Goal: Information Seeking & Learning: Learn about a topic

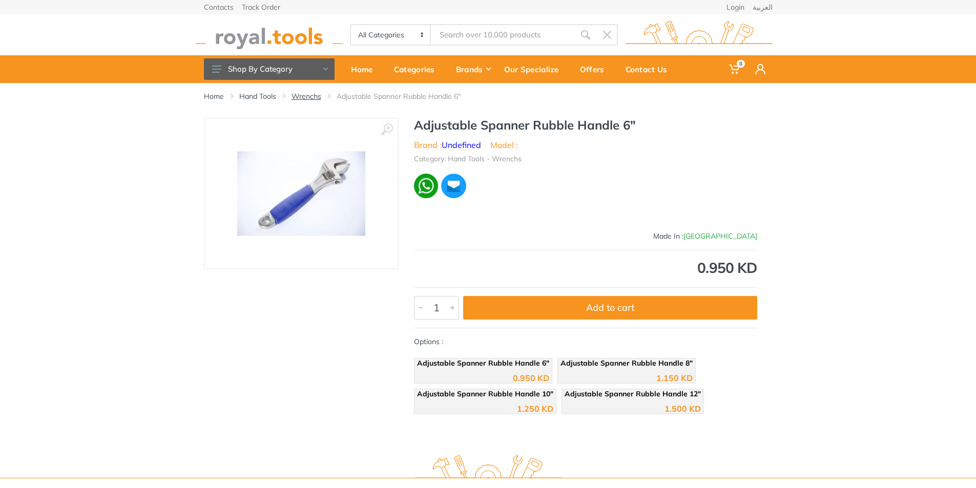
click at [309, 101] on link "Wrenchs" at bounding box center [307, 96] width 30 height 10
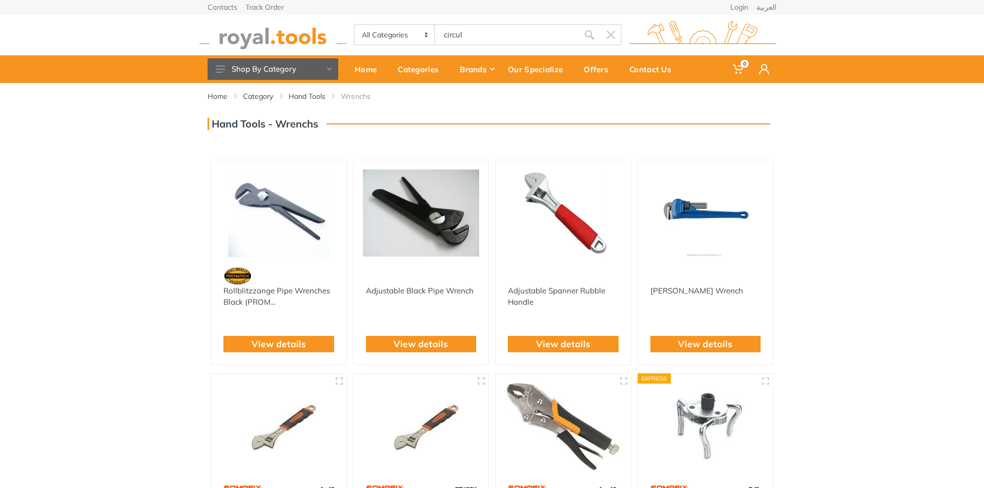
type input "circul"
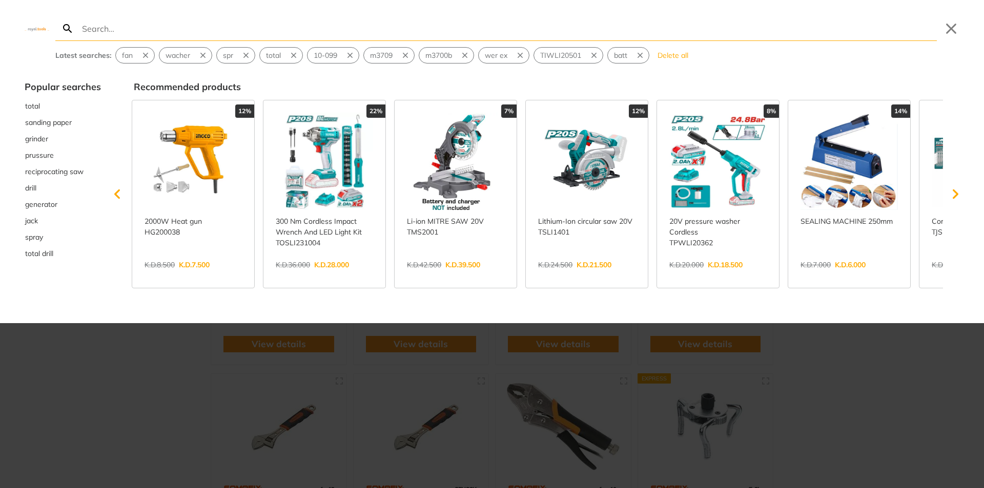
click at [156, 29] on input "Search" at bounding box center [508, 28] width 857 height 24
type input "c"
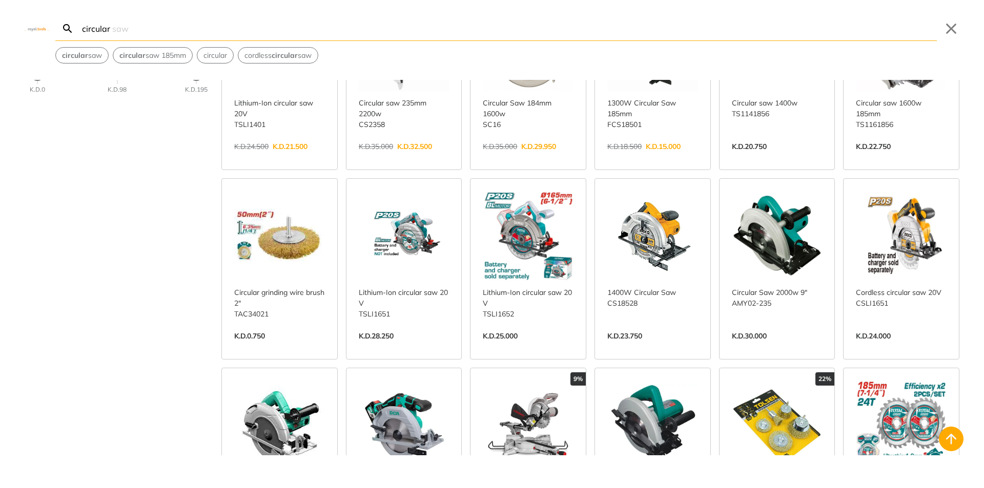
scroll to position [102, 0]
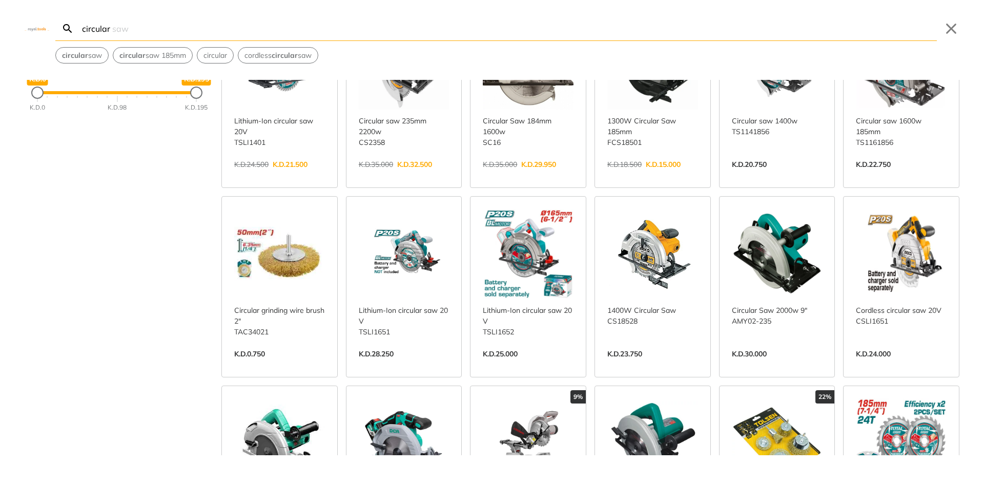
click at [537, 365] on link "View more →" at bounding box center [528, 365] width 91 height 0
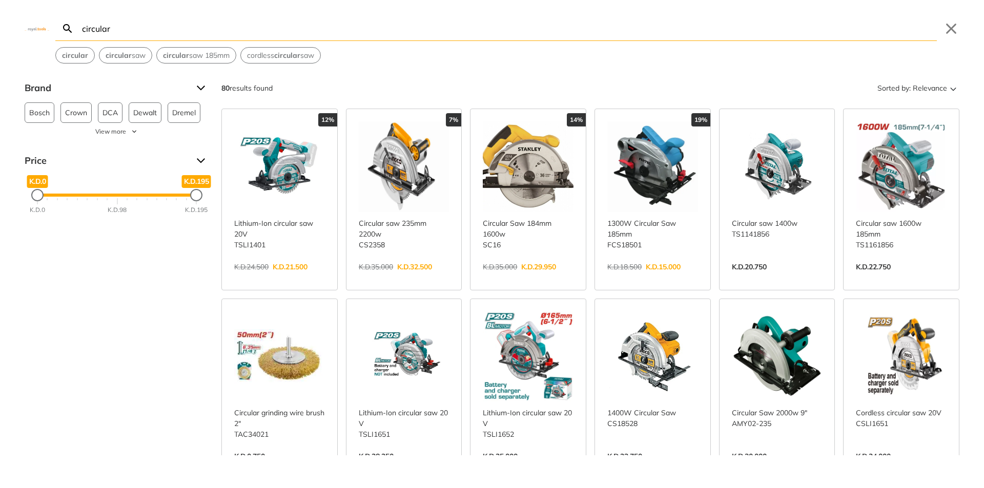
click at [293, 278] on link "View more →" at bounding box center [279, 278] width 91 height 0
drag, startPoint x: 452, startPoint y: 34, endPoint x: 80, endPoint y: 25, distance: 371.7
click at [80, 25] on input "circular" at bounding box center [508, 28] width 857 height 24
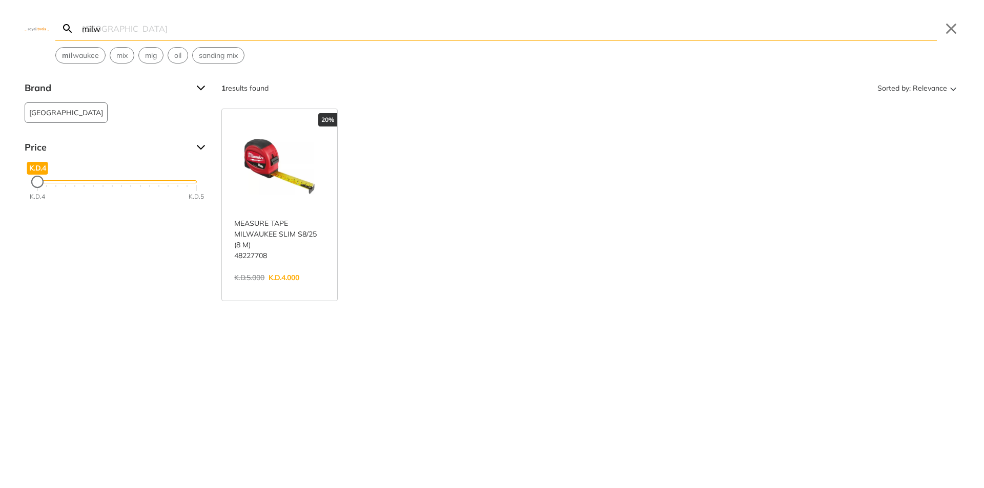
type input "milwa"
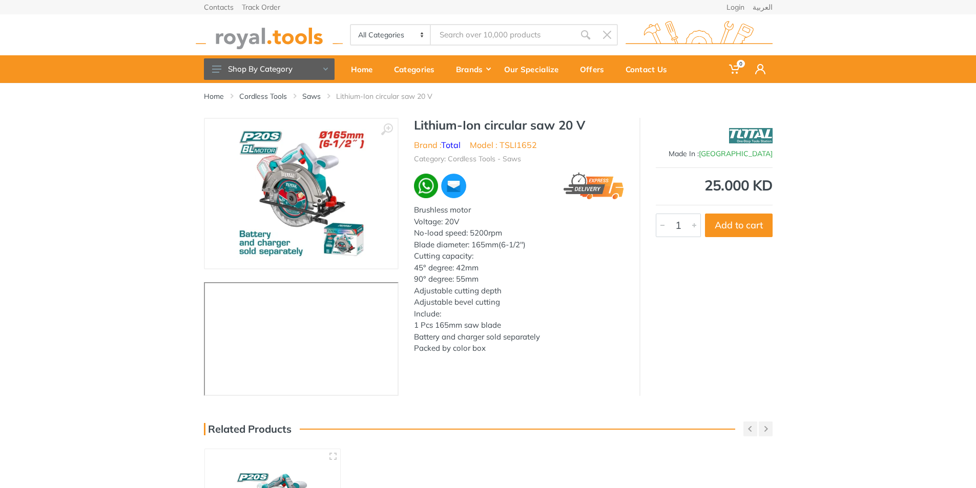
click at [27, 160] on div "‹ ›" at bounding box center [488, 257] width 976 height 278
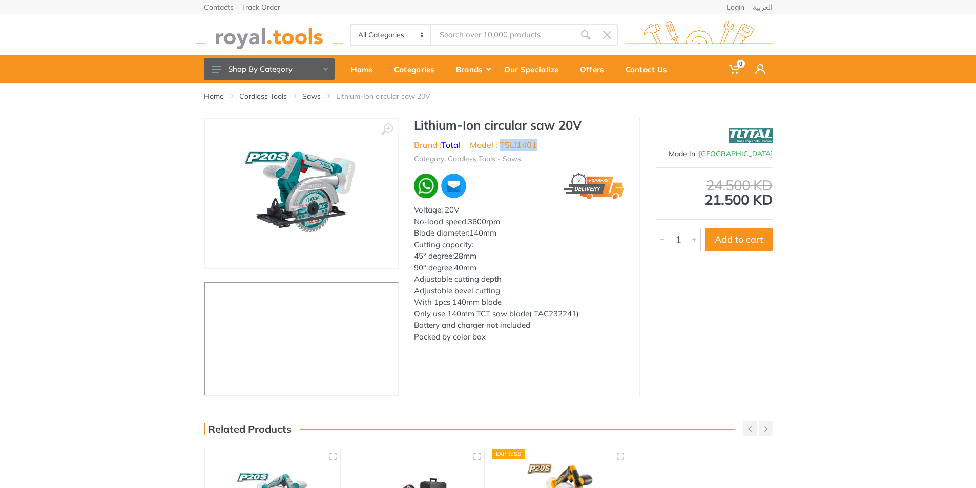
drag, startPoint x: 538, startPoint y: 142, endPoint x: 501, endPoint y: 143, distance: 36.4
click at [501, 143] on ul "Brand : Total Model : TSLI1401" at bounding box center [519, 145] width 210 height 12
copy li "TSLI1401"
click at [802, 337] on div "‹ ›" at bounding box center [488, 257] width 976 height 278
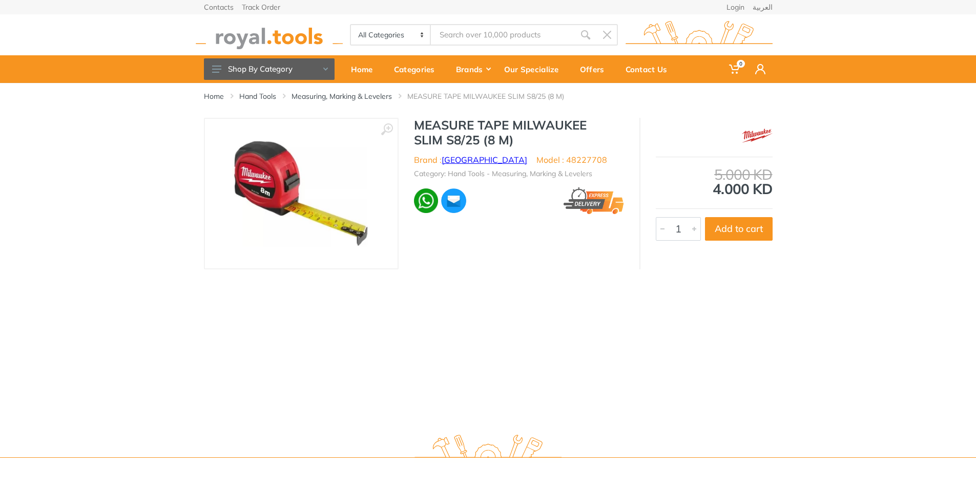
click at [463, 161] on link "[GEOGRAPHIC_DATA]" at bounding box center [485, 160] width 86 height 10
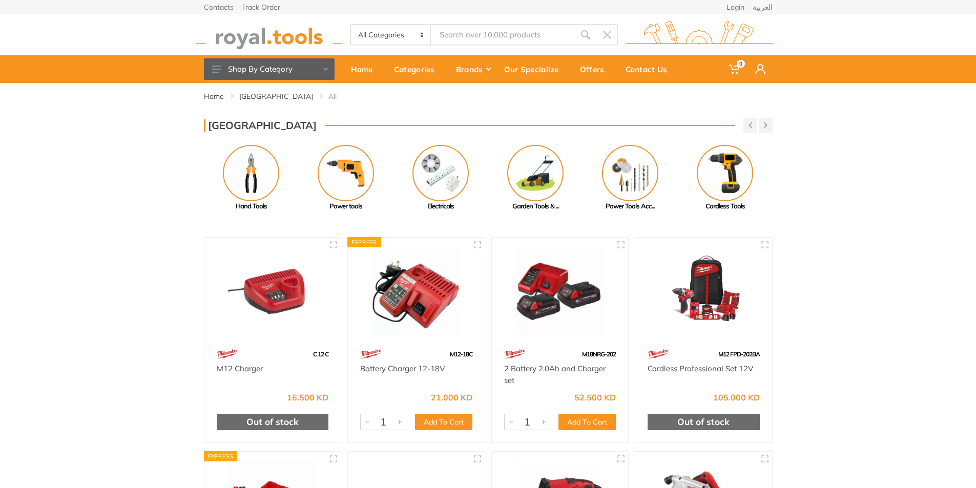
click at [273, 36] on img at bounding box center [269, 35] width 147 height 28
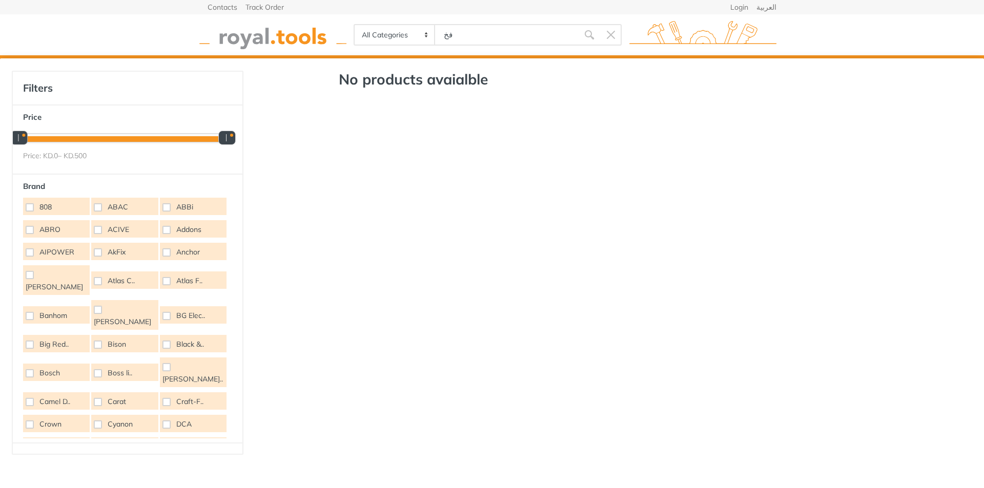
type input "ف"
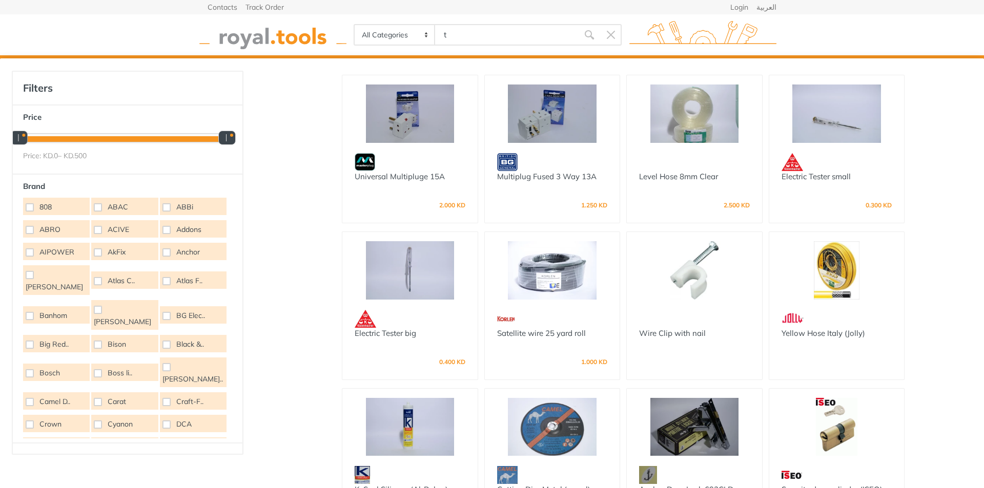
type input "to"
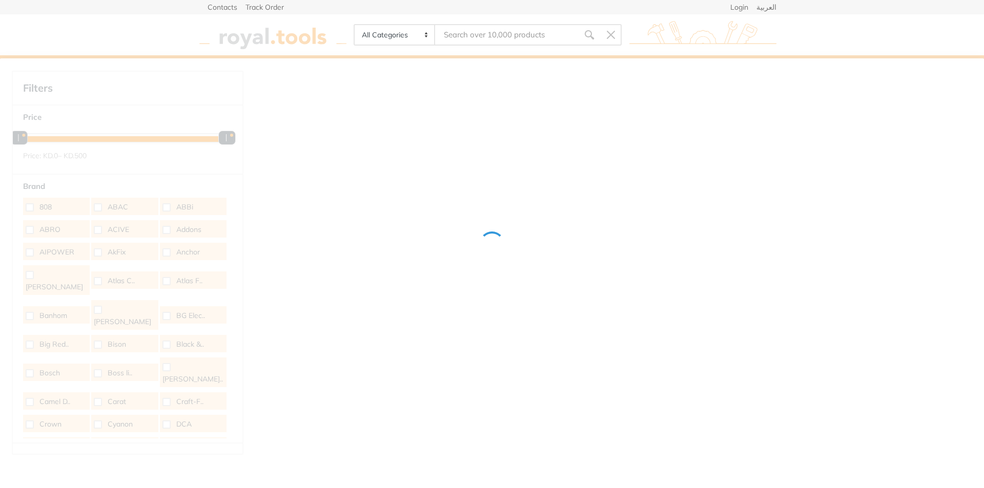
type input "t"
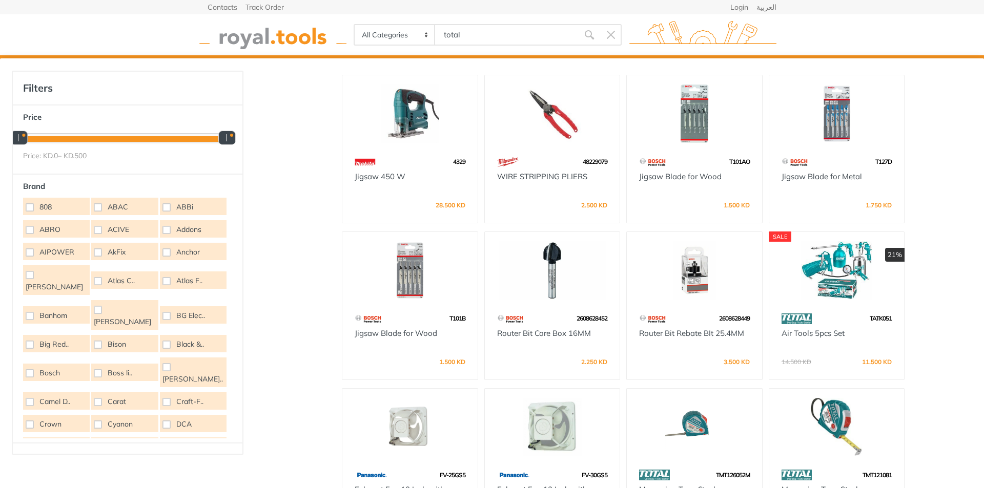
type input "total"
click at [802, 278] on img at bounding box center [836, 270] width 117 height 58
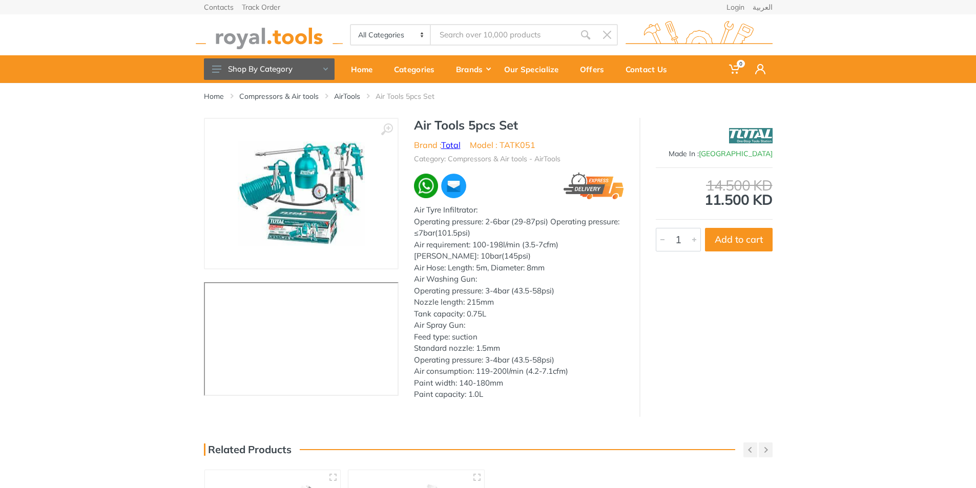
click at [454, 144] on link "Total" at bounding box center [450, 145] width 19 height 10
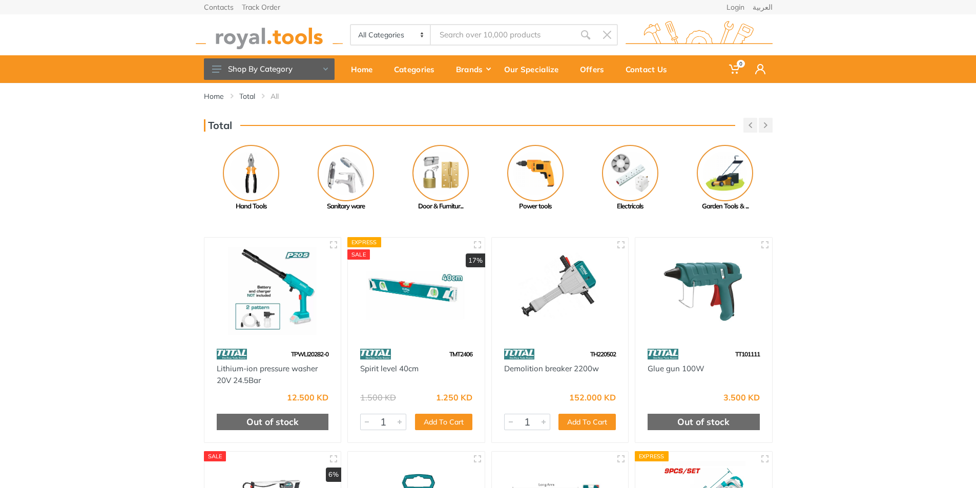
click at [868, 219] on div "Home Total All Total Previous" at bounding box center [488, 490] width 976 height 815
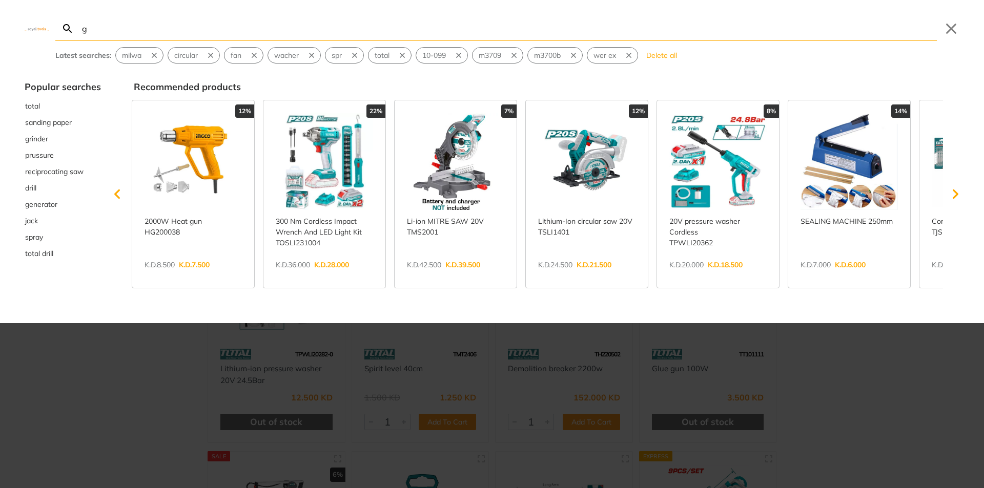
type input "g"
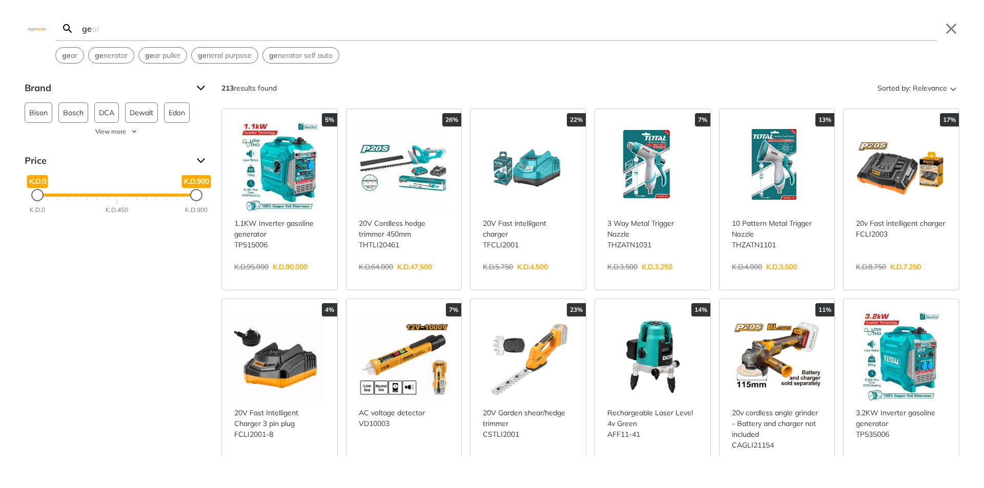
type input "g"
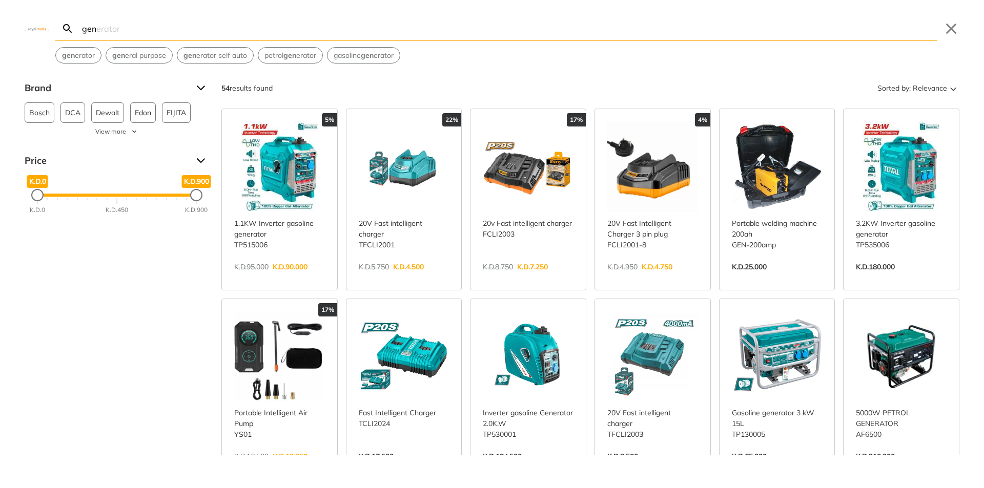
type input "gen"
click at [275, 278] on link "View more →" at bounding box center [279, 278] width 91 height 0
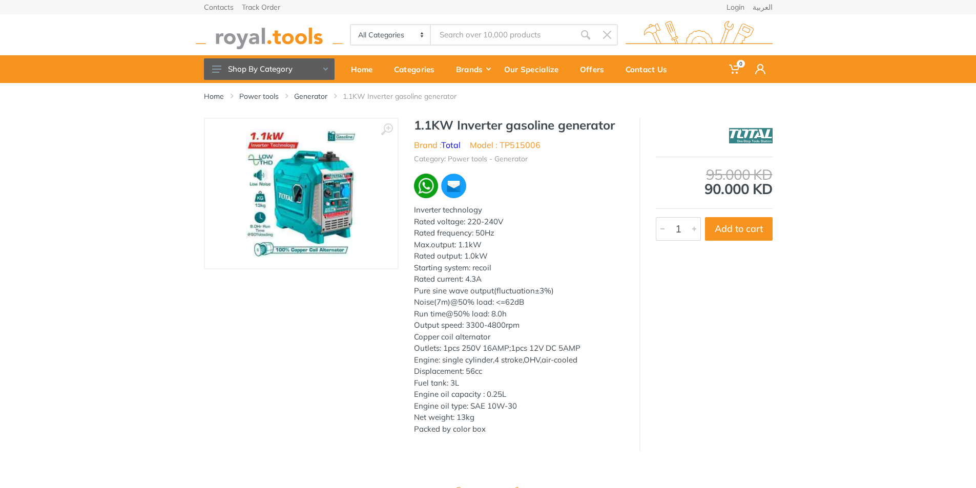
click at [502, 150] on div "1.1KW Inverter gasoline generator Brand : Total Model : TP515006 Category: Powe…" at bounding box center [519, 279] width 241 height 323
click at [471, 133] on h1 "1.1KW Inverter gasoline generator" at bounding box center [519, 125] width 210 height 15
drag, startPoint x: 426, startPoint y: 136, endPoint x: 450, endPoint y: 136, distance: 24.1
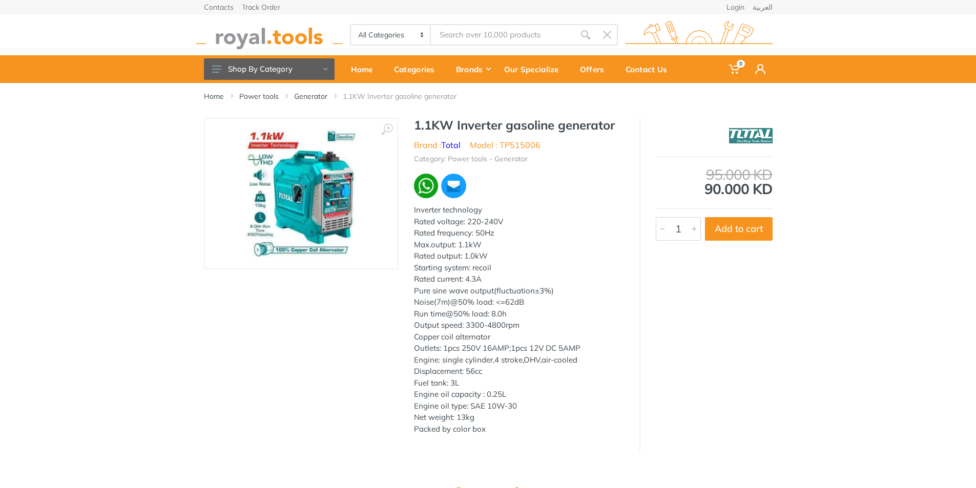
click at [426, 133] on h1 "1.1KW Inverter gasoline generator" at bounding box center [519, 125] width 210 height 15
drag, startPoint x: 471, startPoint y: 142, endPoint x: 461, endPoint y: 126, distance: 19.8
click at [405, 126] on div "1.1KW Inverter gasoline generator Brand : Total Model : TP515006 Category: Powe…" at bounding box center [519, 279] width 241 height 323
click at [462, 125] on h1 "1.1KW Inverter gasoline generator" at bounding box center [519, 125] width 210 height 15
click at [321, 96] on link "Generator" at bounding box center [310, 96] width 33 height 10
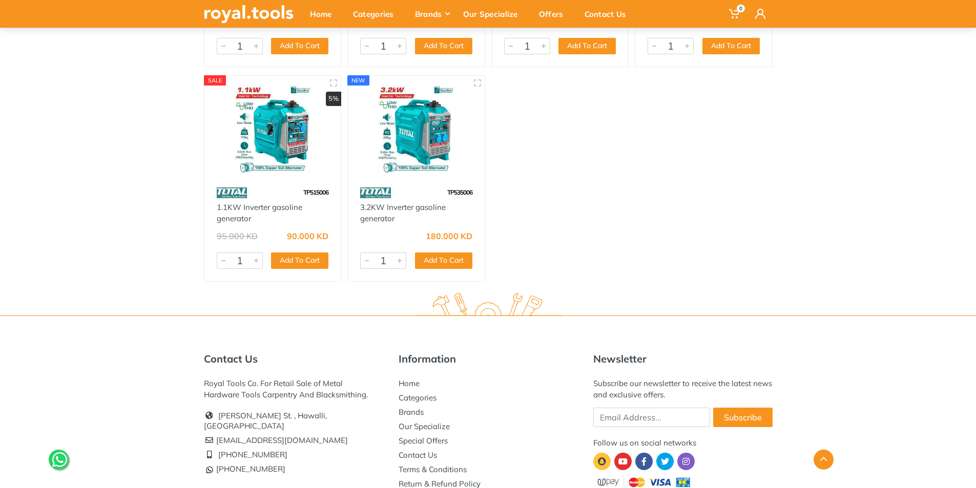
scroll to position [1845, 0]
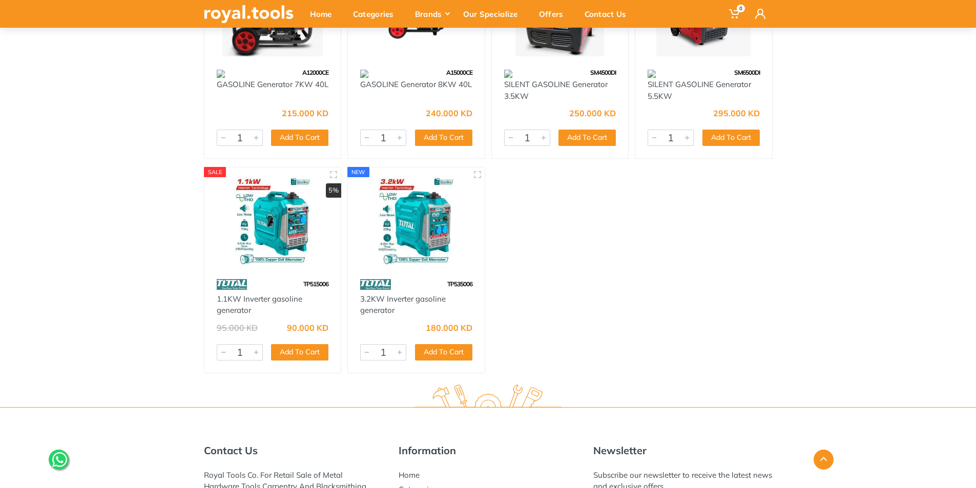
scroll to position [1691, 0]
